Goal: Communication & Community: Answer question/provide support

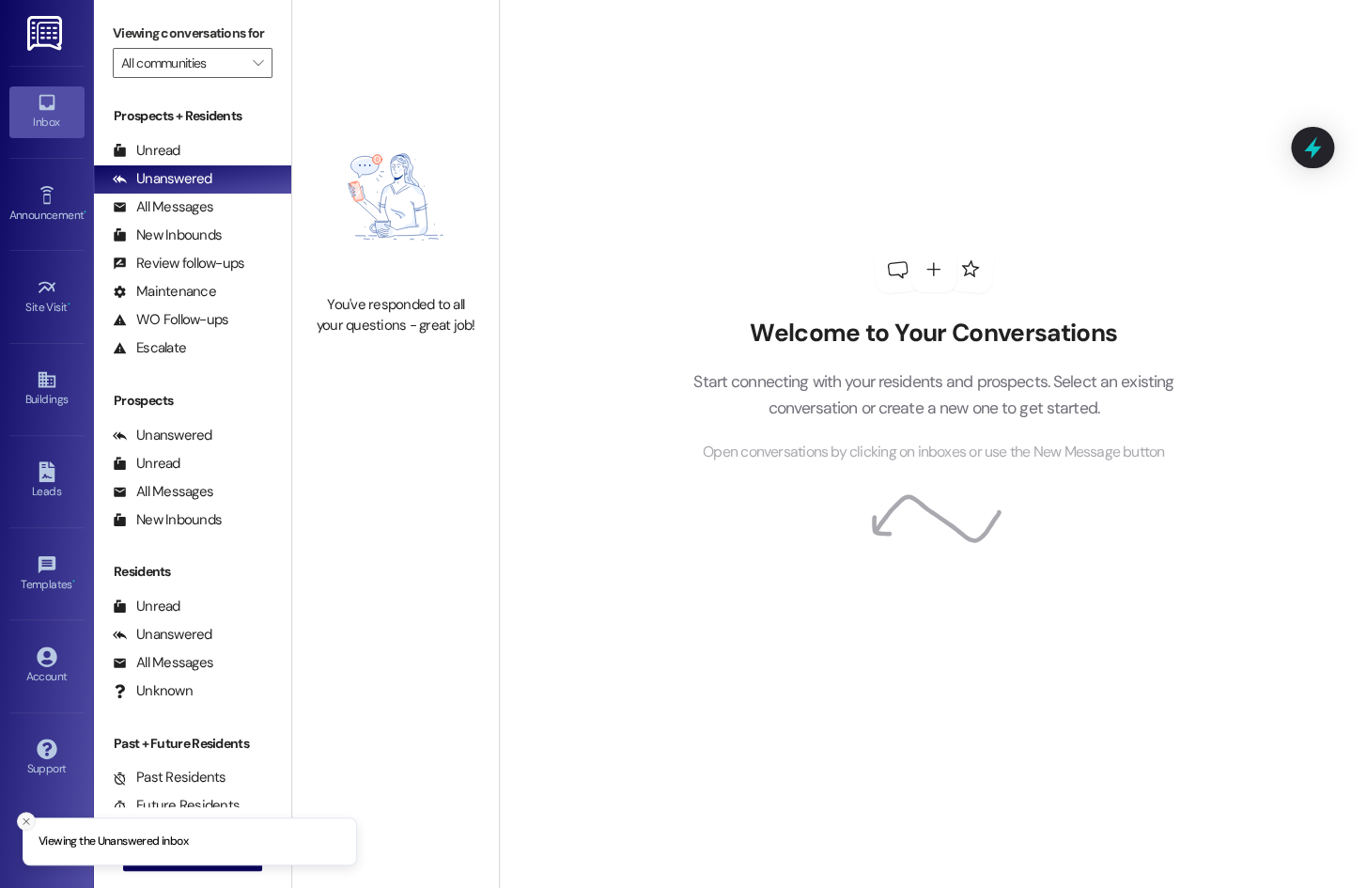
click at [24, 824] on icon "Close toast" at bounding box center [26, 820] width 11 height 11
click at [162, 857] on span "New Message" at bounding box center [204, 856] width 85 height 20
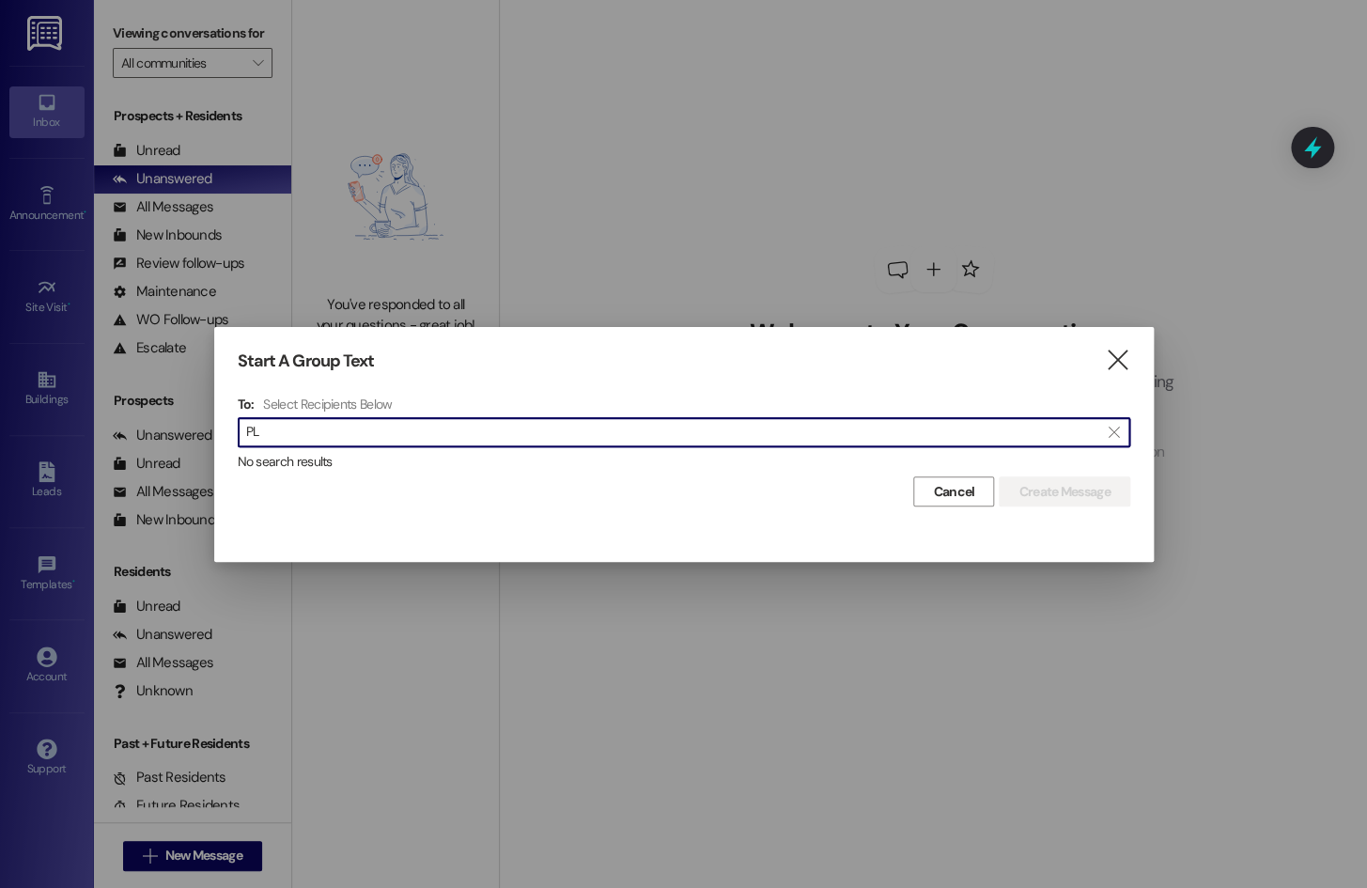
type input "P"
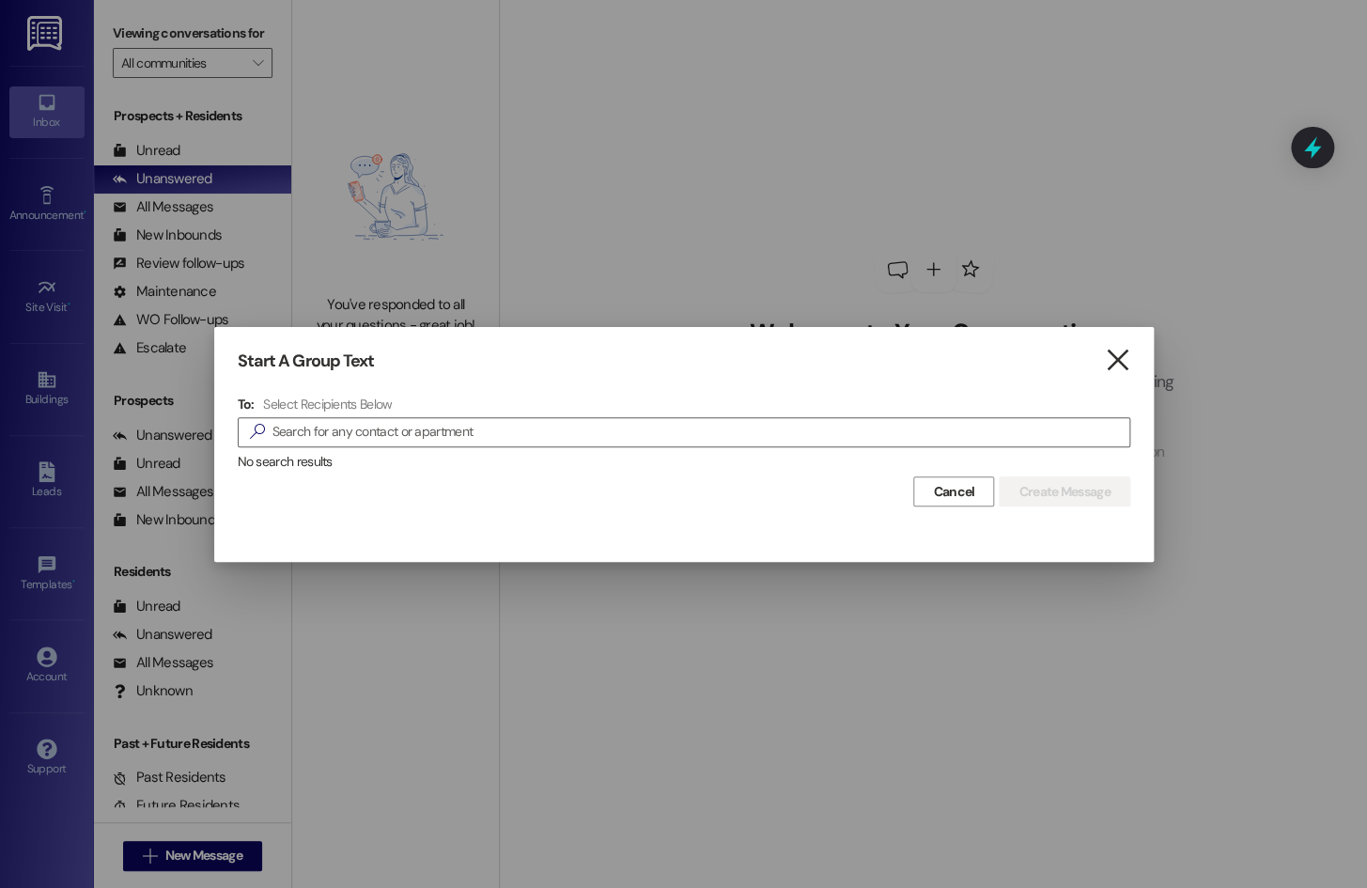
click at [1110, 364] on icon "" at bounding box center [1117, 360] width 25 height 20
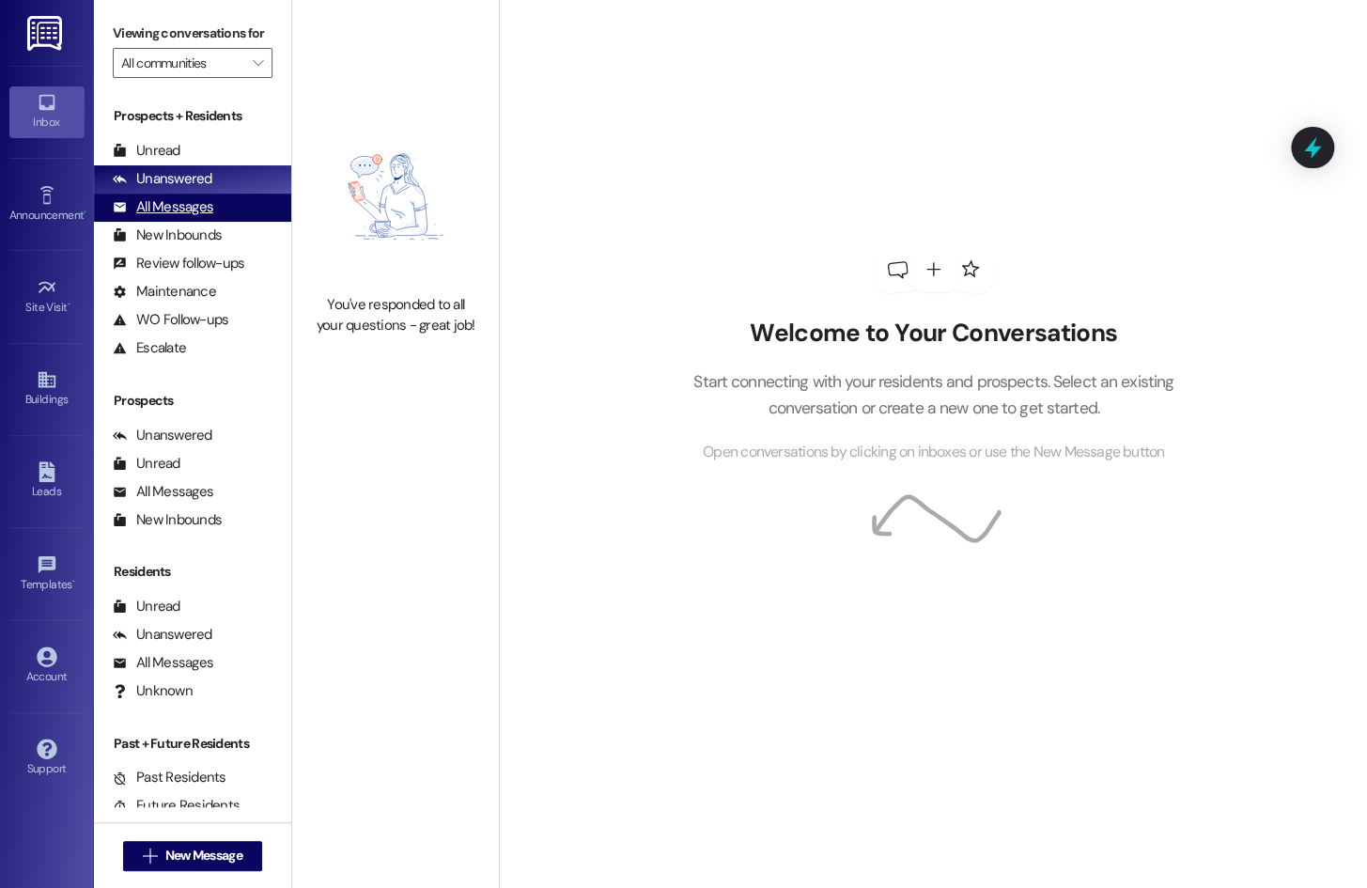
click at [217, 222] on div "All Messages (undefined)" at bounding box center [192, 208] width 197 height 28
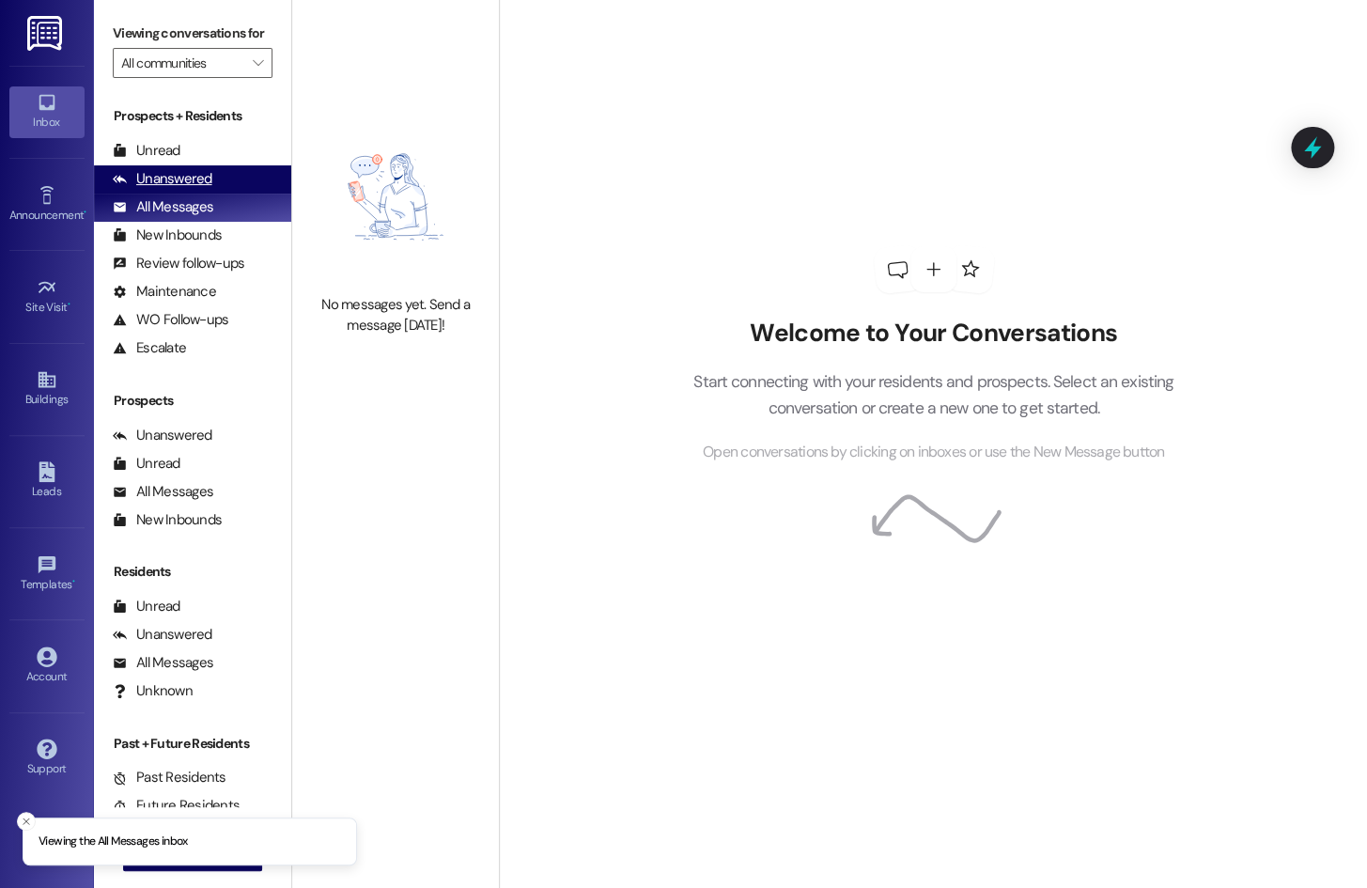
click at [220, 194] on div "Unanswered (0)" at bounding box center [192, 179] width 197 height 28
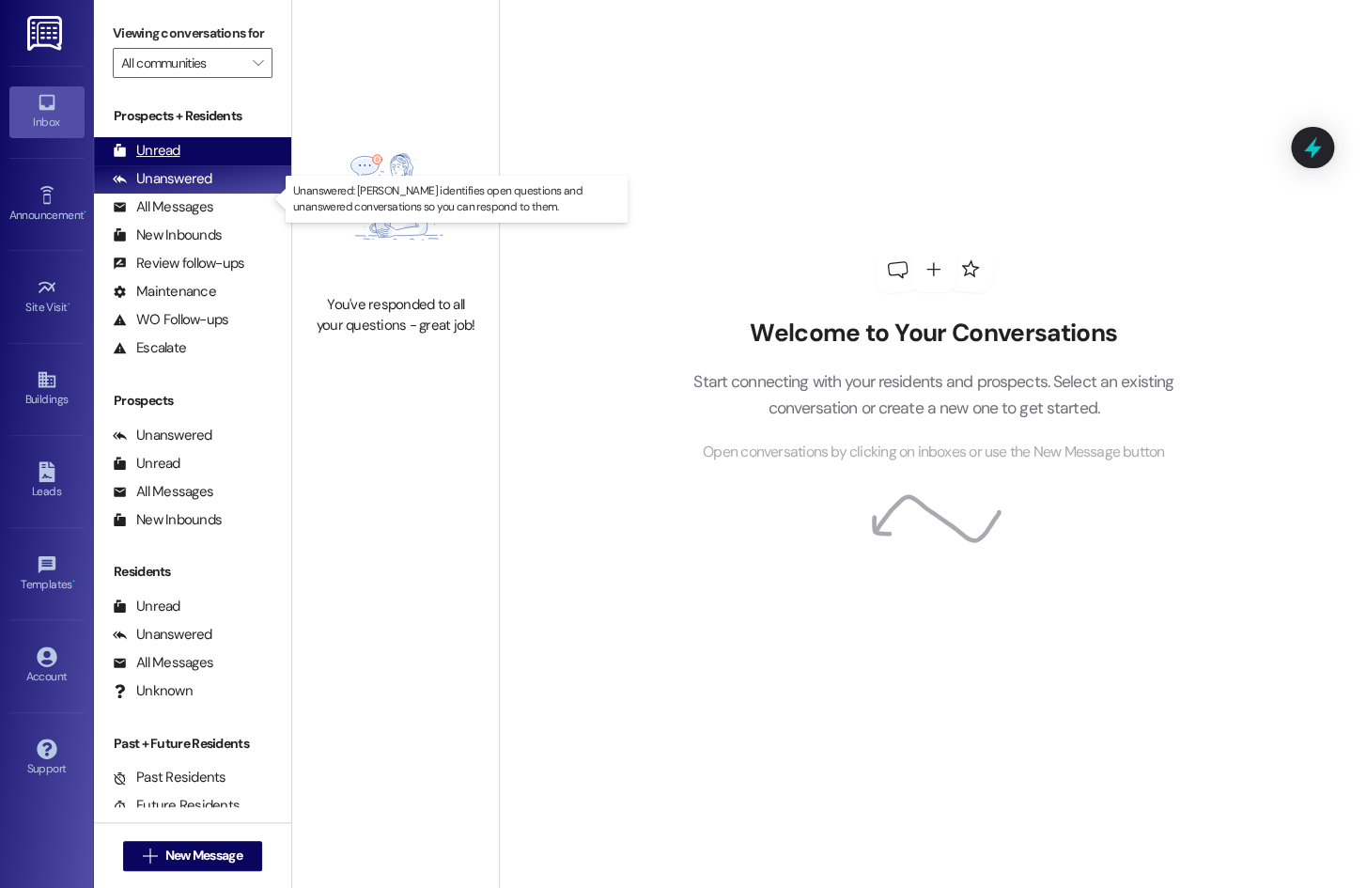
click at [214, 165] on div "Unread (0)" at bounding box center [192, 151] width 197 height 28
